Goal: Task Accomplishment & Management: Manage account settings

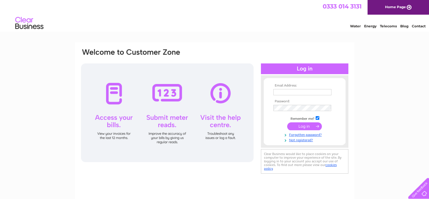
type input "mjtvrepairsltd@aol.com"
click at [302, 126] on input "submit" at bounding box center [304, 126] width 35 height 8
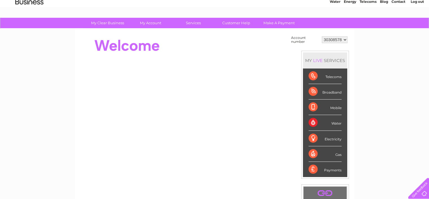
scroll to position [24, 0]
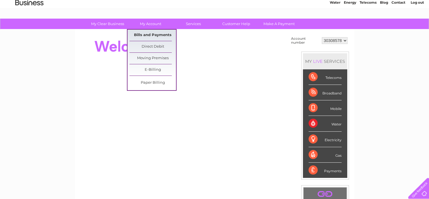
click at [151, 34] on link "Bills and Payments" at bounding box center [152, 35] width 47 height 11
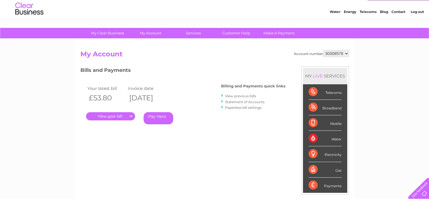
scroll to position [28, 0]
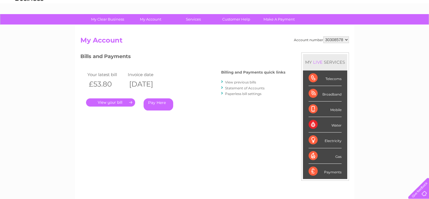
click at [108, 102] on link "." at bounding box center [110, 102] width 49 height 8
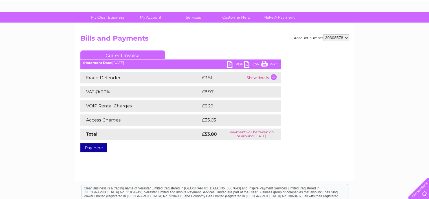
scroll to position [56, 0]
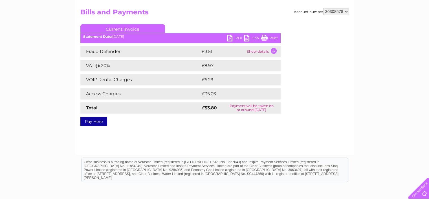
click at [230, 37] on link "PDF" at bounding box center [235, 39] width 17 height 8
